Goal: Information Seeking & Learning: Find specific fact

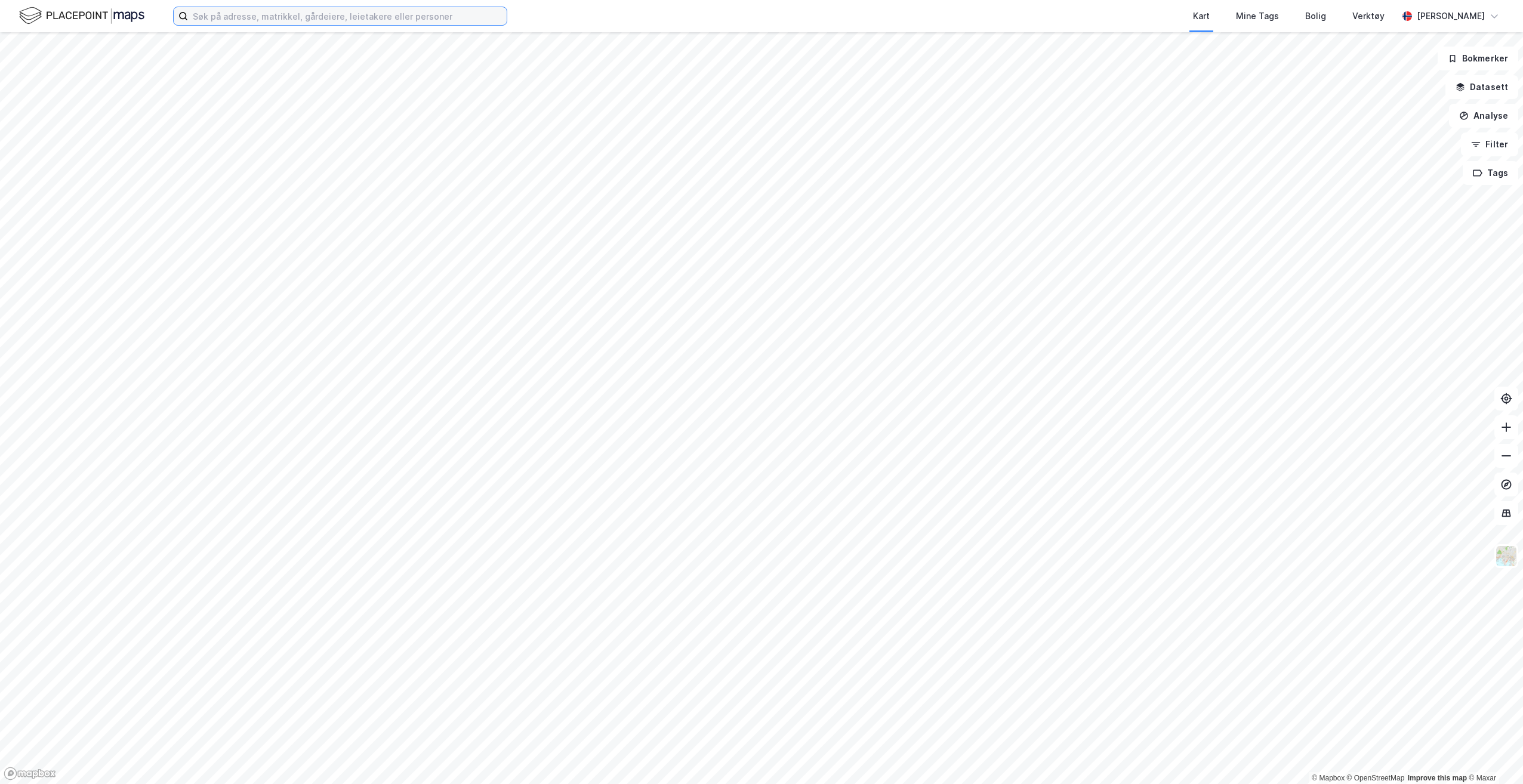
click at [360, 16] on input at bounding box center [347, 16] width 318 height 18
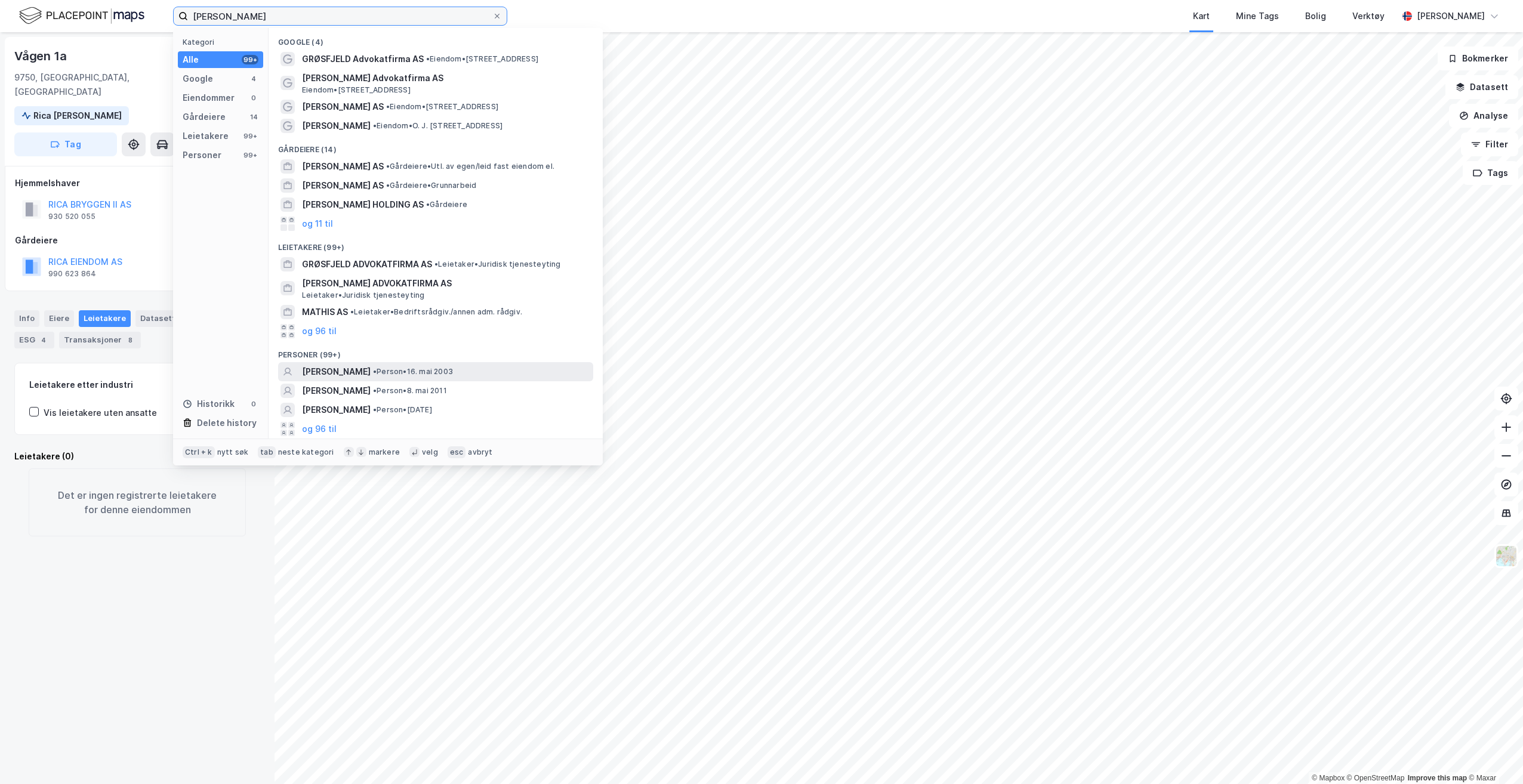
type input "[PERSON_NAME]"
click at [436, 368] on span "• Person • [DATE]" at bounding box center [413, 371] width 80 height 9
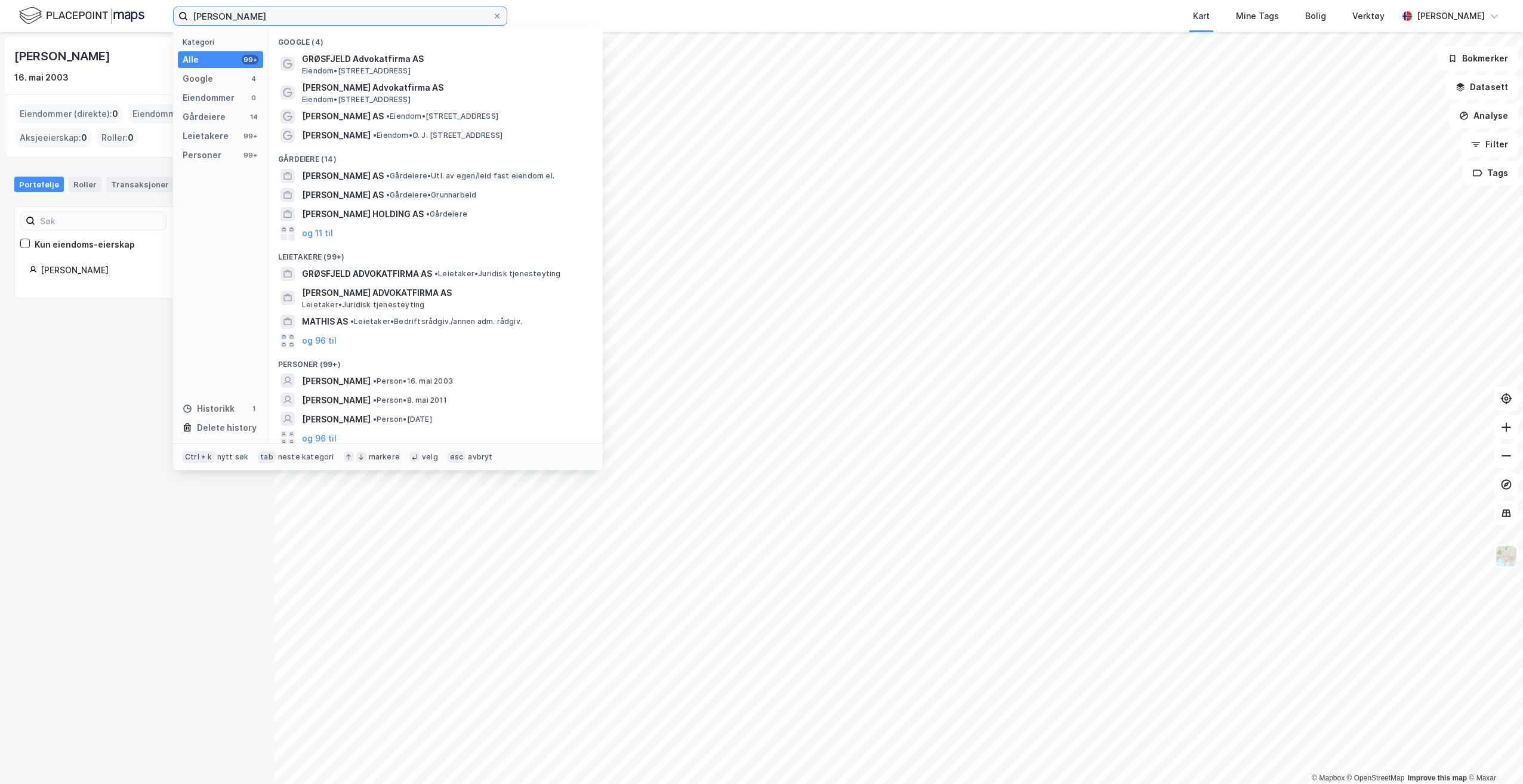
click at [298, 14] on input "[PERSON_NAME]" at bounding box center [340, 16] width 305 height 18
click at [360, 57] on span "GRØSFJELD Advokatfirma AS" at bounding box center [445, 59] width 286 height 14
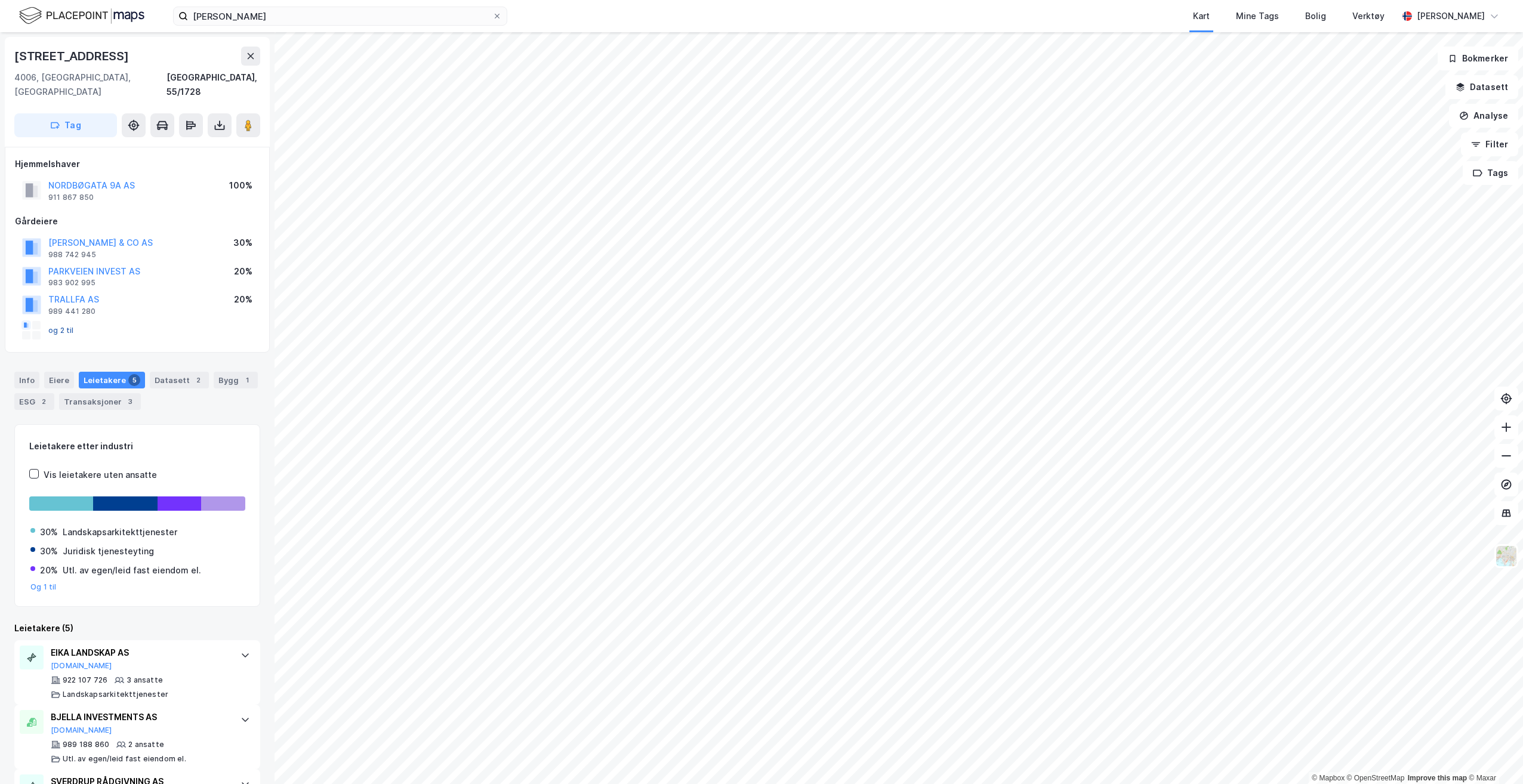
click at [0, 0] on button "og 2 til" at bounding box center [0, 0] width 0 height 0
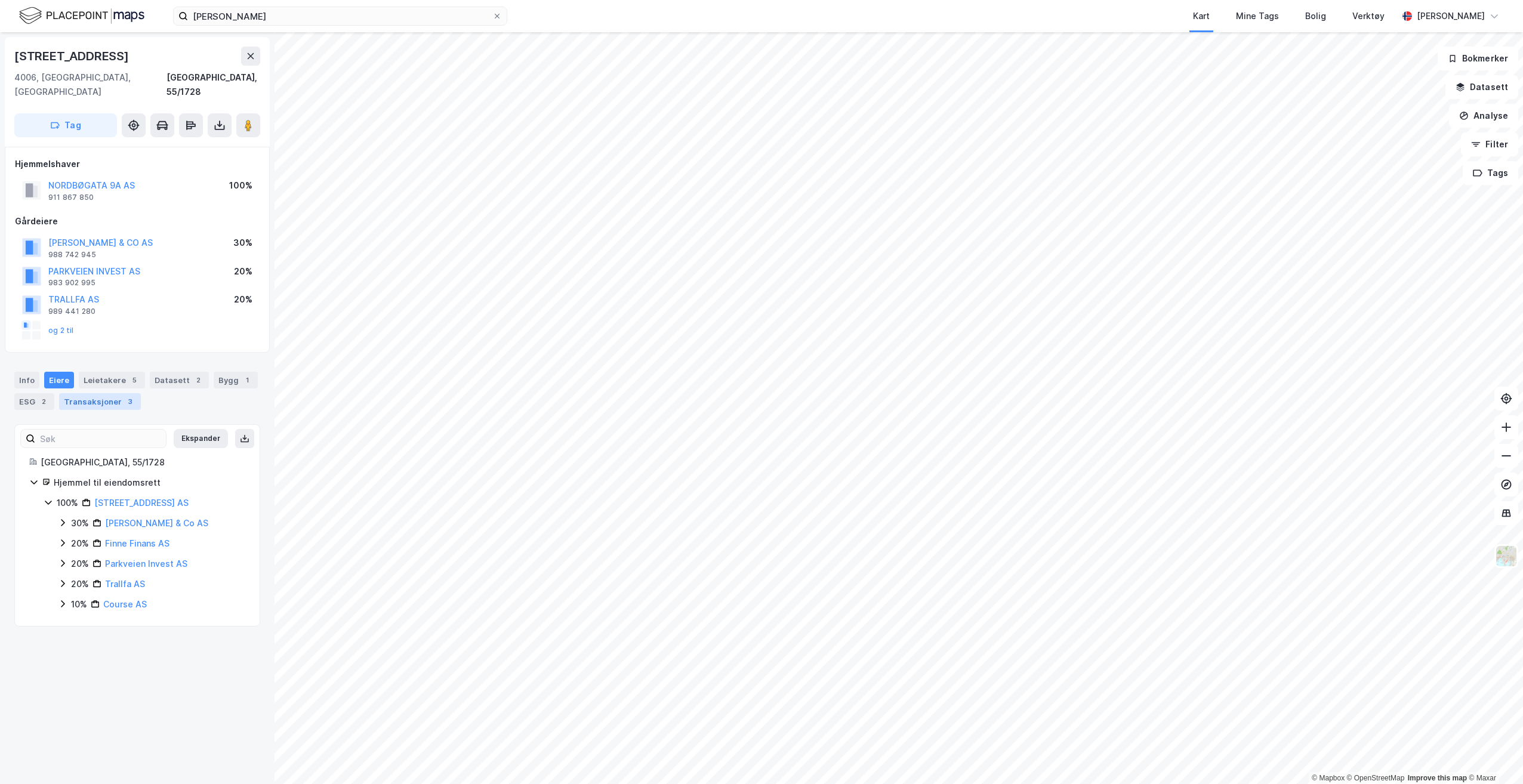
click at [100, 393] on div "Transaksjoner 3" at bounding box center [100, 401] width 82 height 17
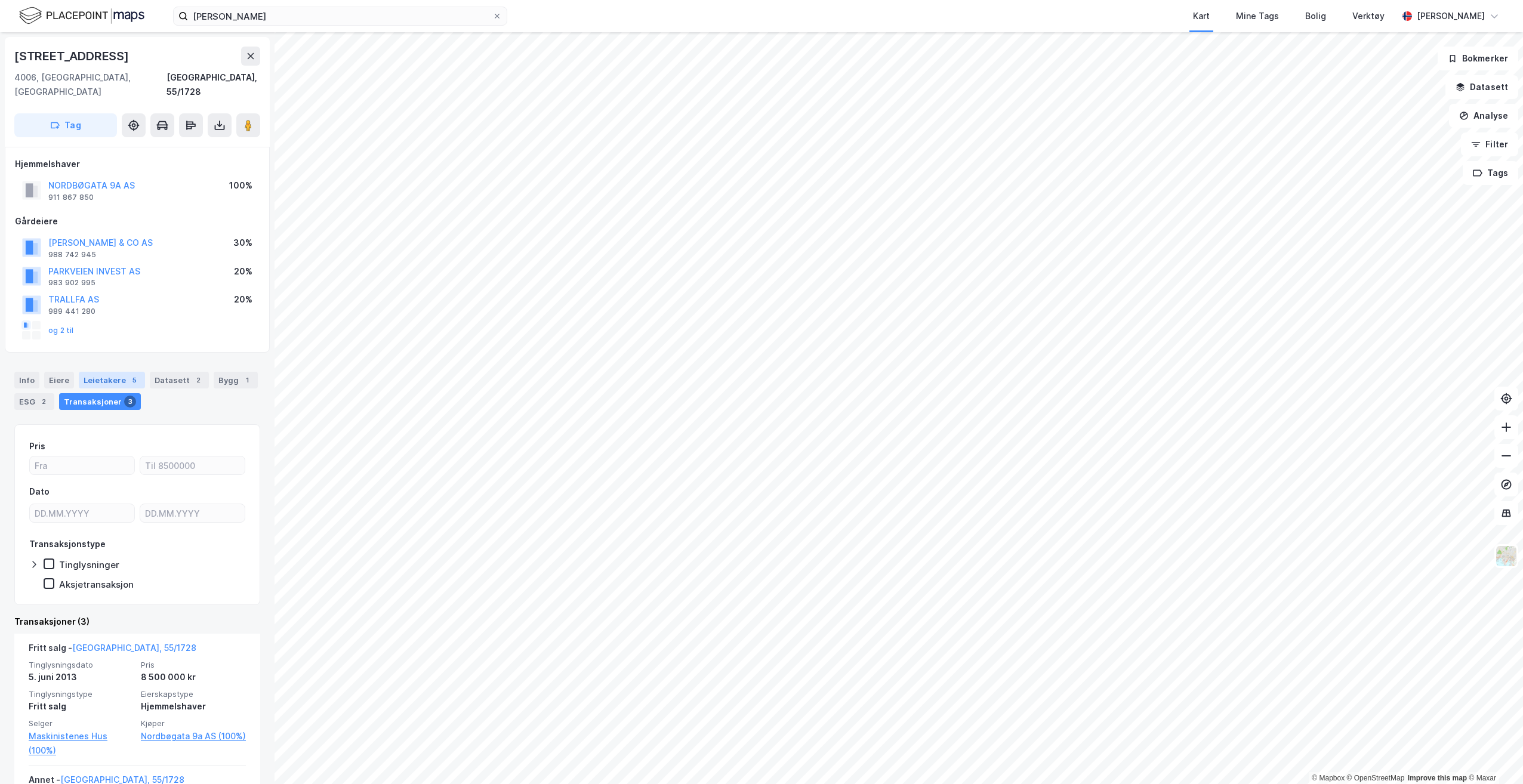
click at [114, 372] on div "Leietakere 5" at bounding box center [111, 380] width 66 height 17
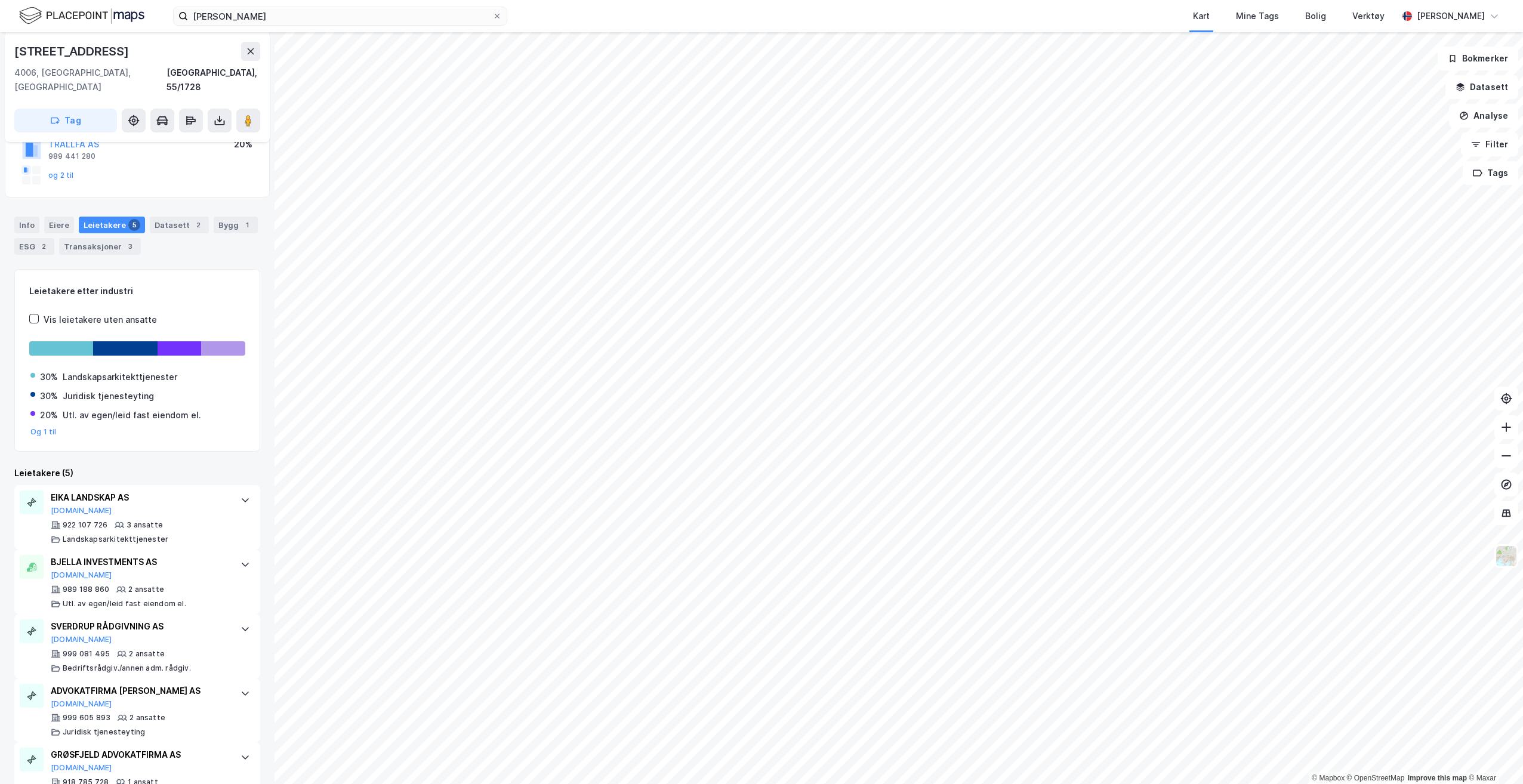
scroll to position [178, 0]
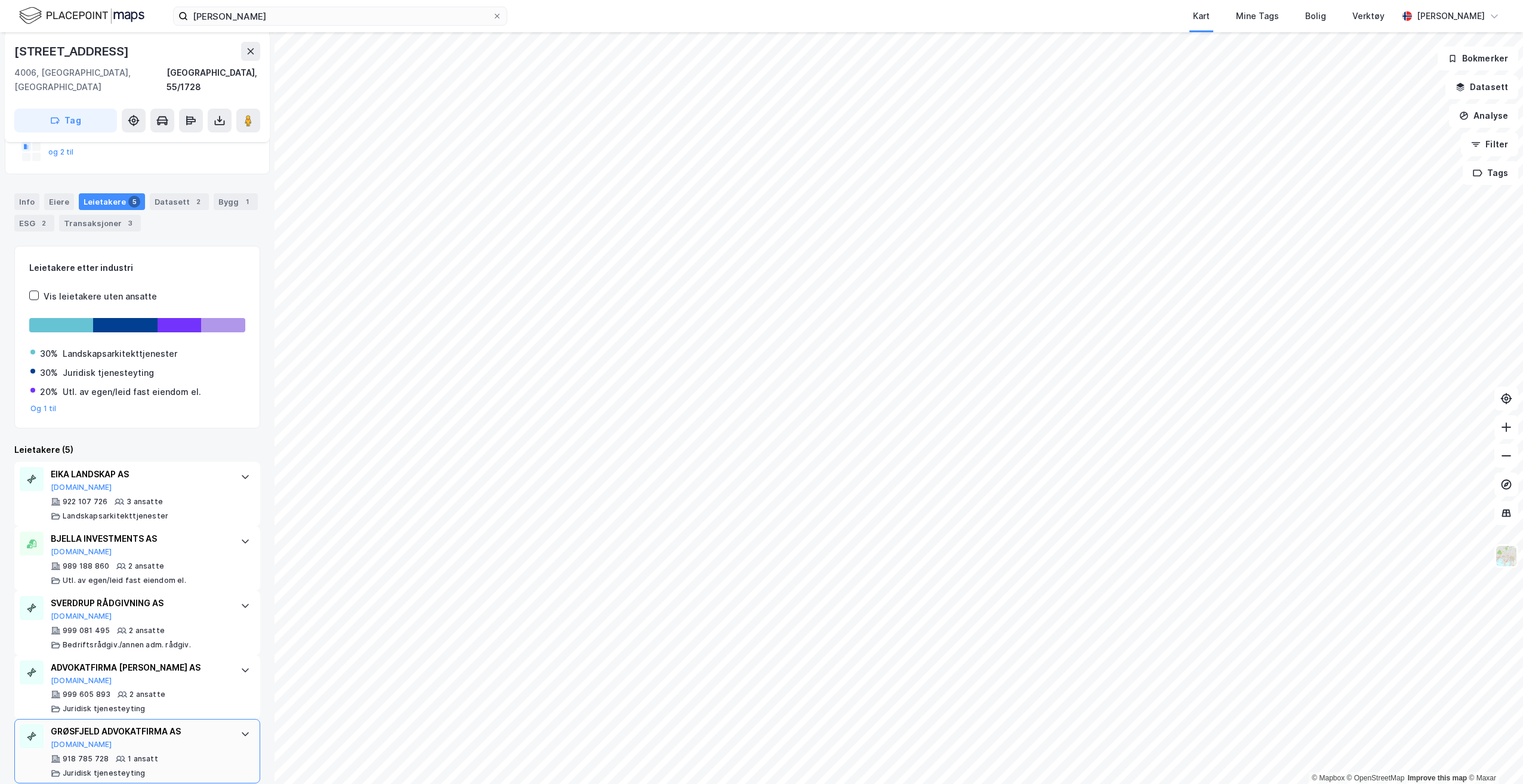
click at [200, 733] on div "GRØSFJELD ADVOKATFIRMA AS [DOMAIN_NAME]" at bounding box center [139, 737] width 178 height 25
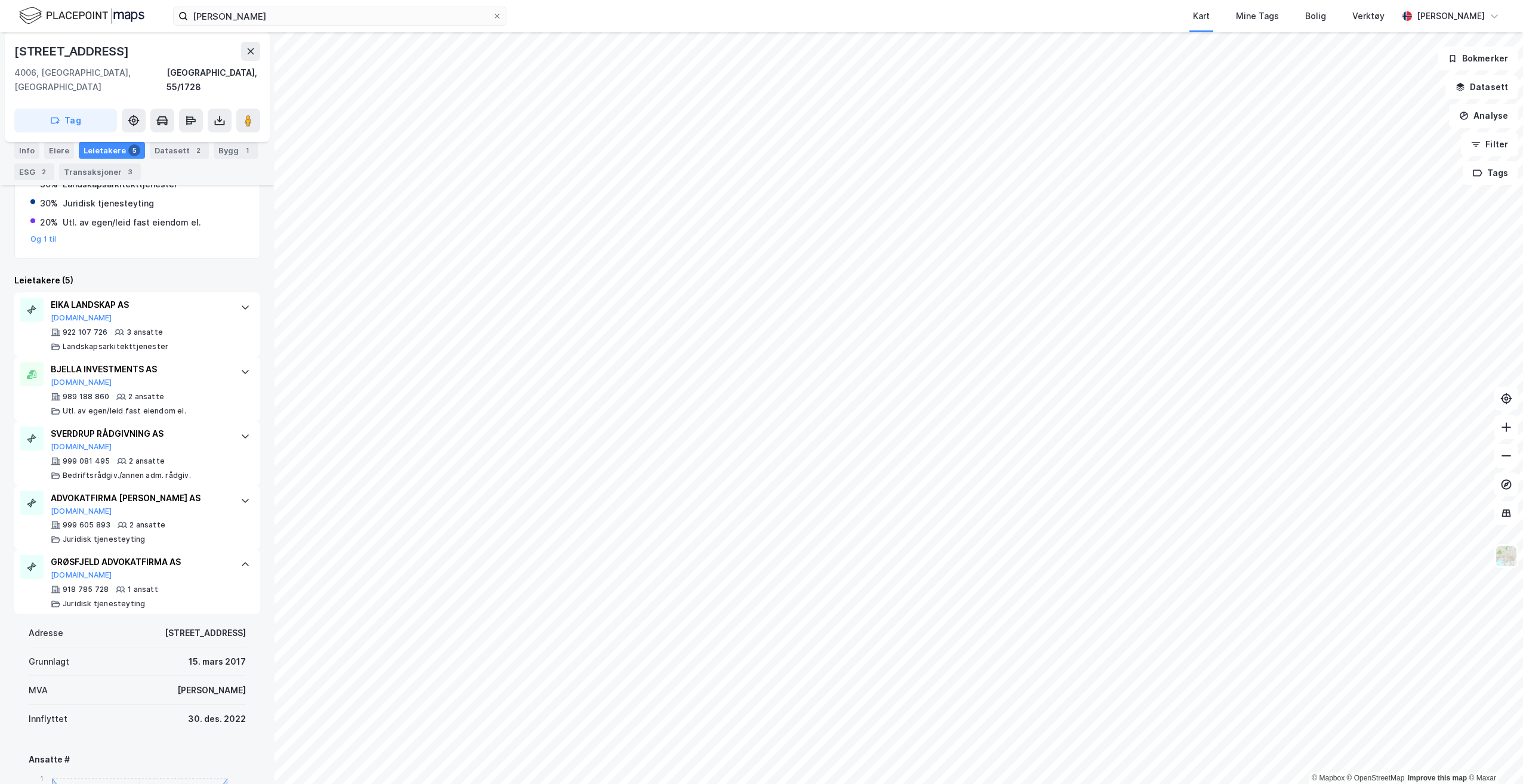
scroll to position [417, 0]
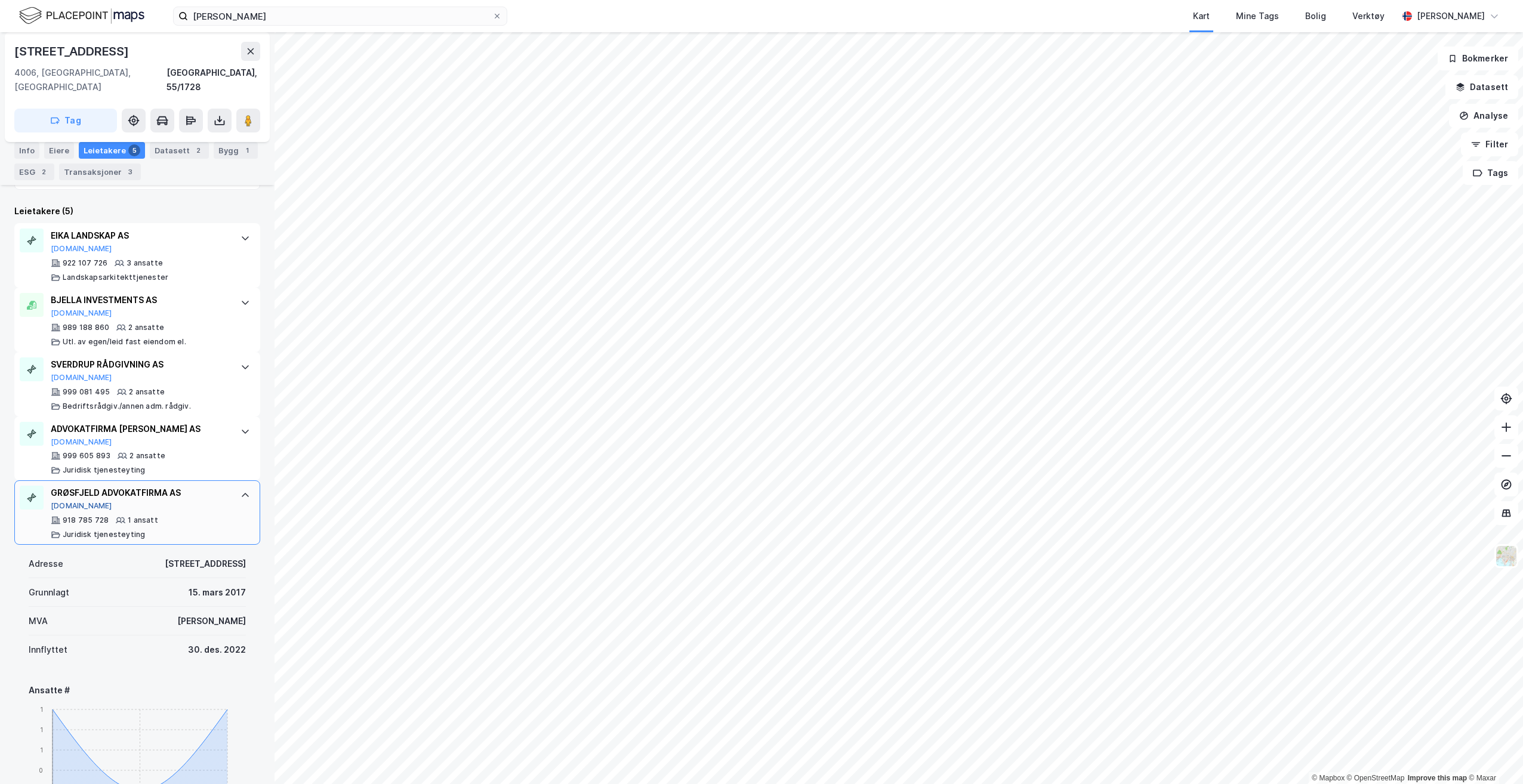
click at [65, 501] on button "[DOMAIN_NAME]" at bounding box center [82, 505] width 62 height 9
